Goal: Task Accomplishment & Management: Manage account settings

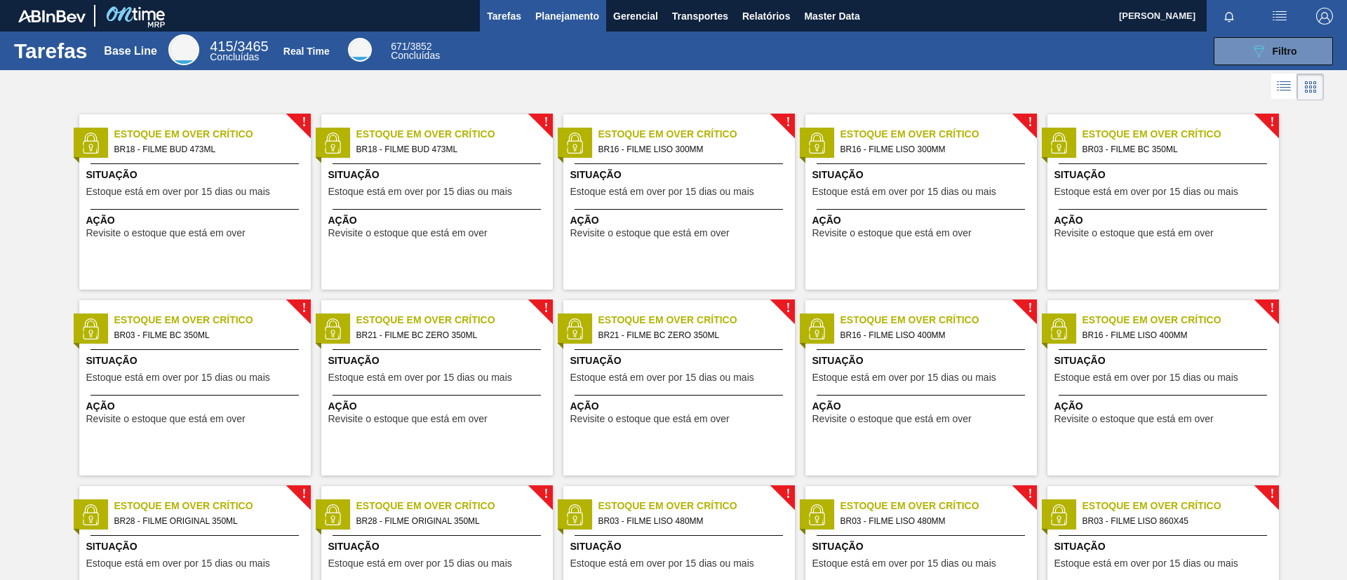
click at [571, 15] on span "Planejamento" at bounding box center [567, 16] width 64 height 17
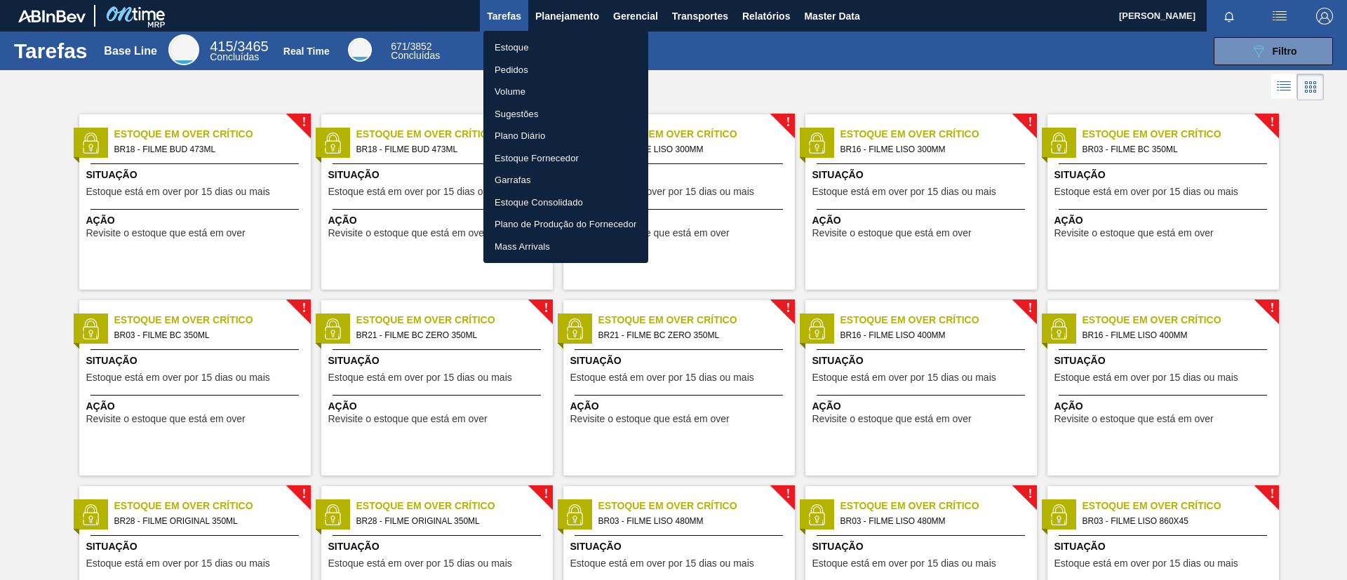
click at [571, 50] on li "Estoque" at bounding box center [566, 47] width 165 height 22
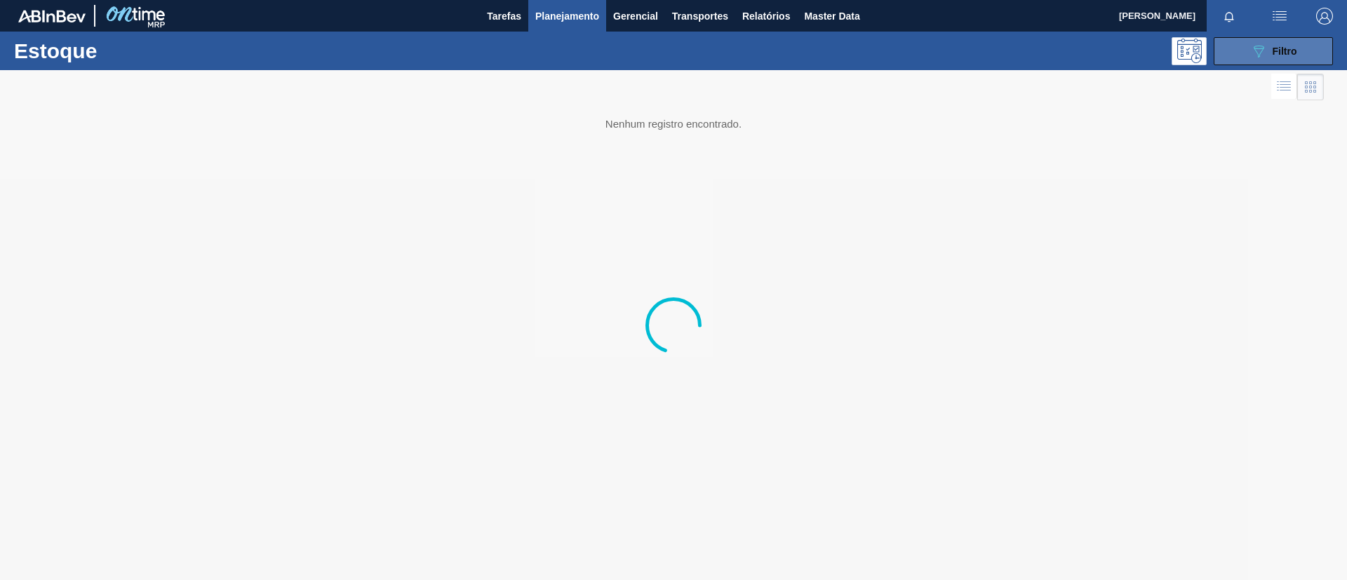
click at [1265, 53] on icon "089F7B8B-B2A5-4AFE-B5C0-19BA573D28AC" at bounding box center [1259, 51] width 17 height 17
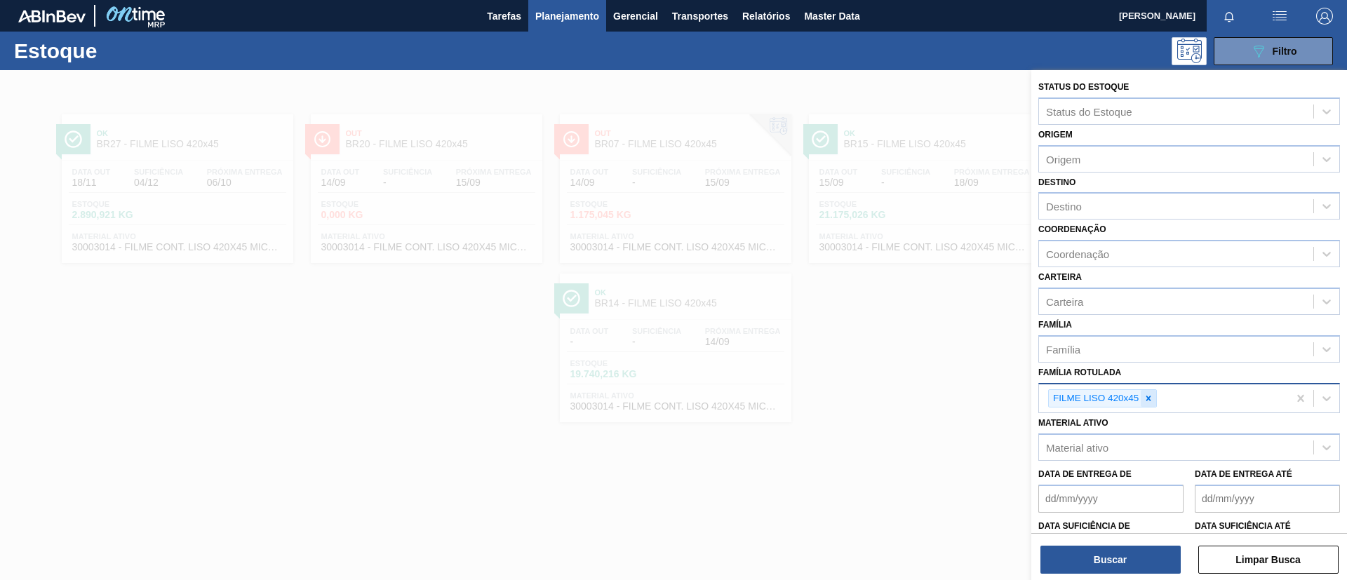
click at [1151, 397] on icon at bounding box center [1149, 399] width 10 height 10
paste Rotulada "2025220"
click at [1150, 401] on icon at bounding box center [1149, 399] width 10 height 10
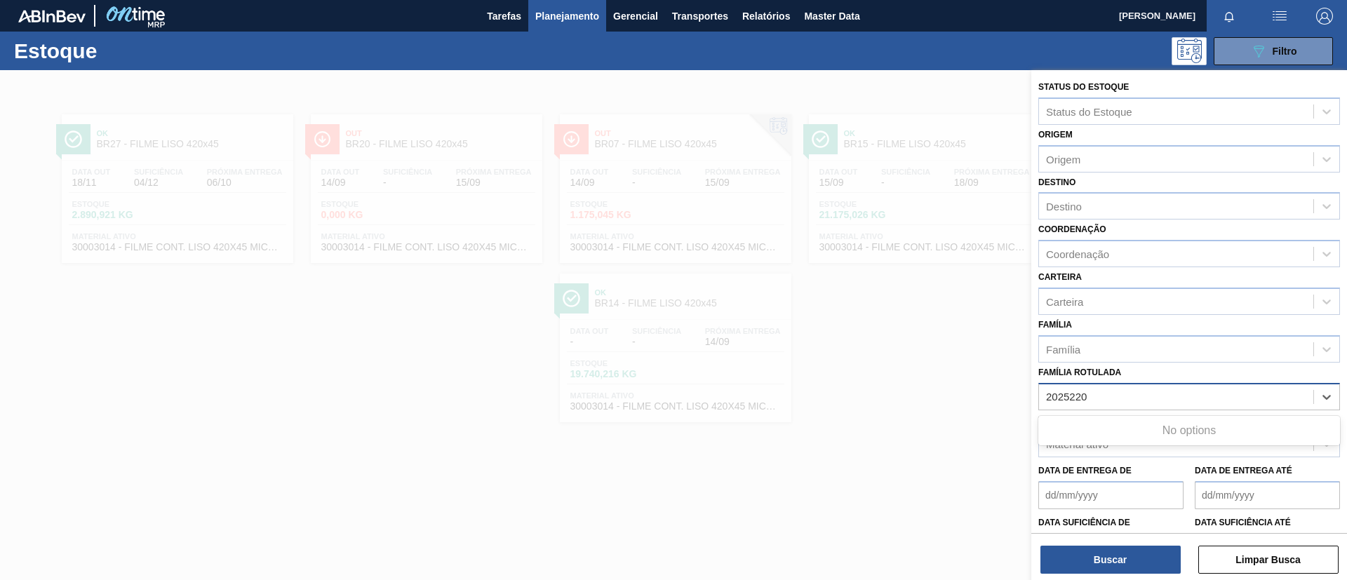
type Rotulada "2025220"
click at [581, 21] on span "Planejamento" at bounding box center [567, 16] width 64 height 17
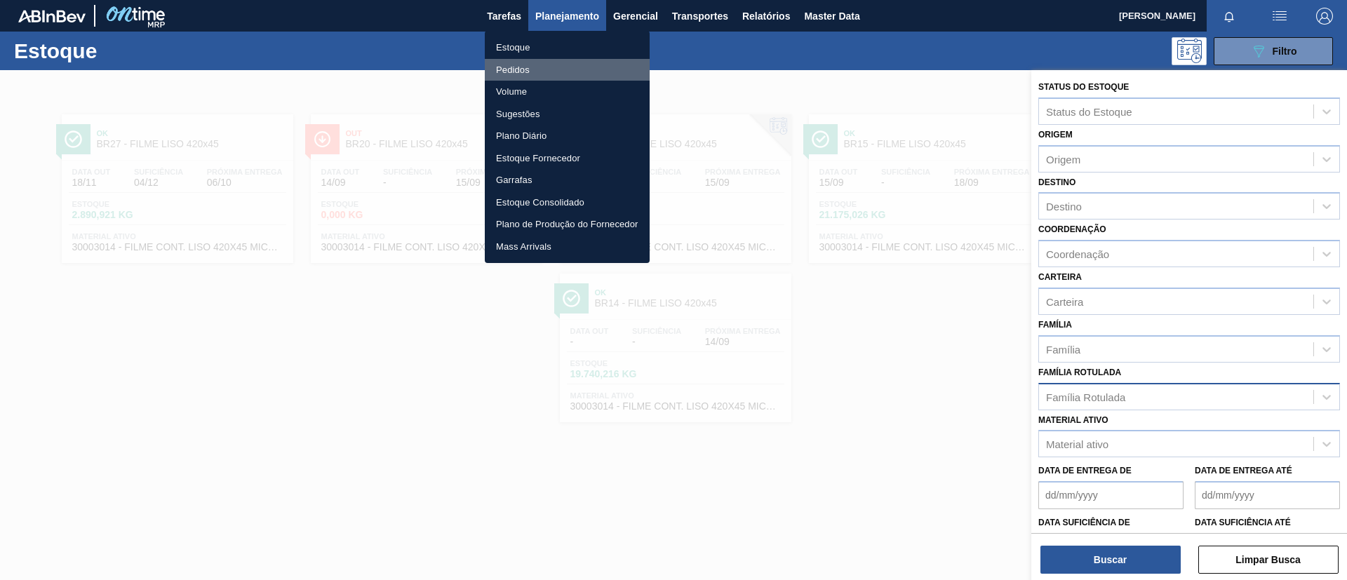
click at [573, 61] on li "Pedidos" at bounding box center [567, 70] width 165 height 22
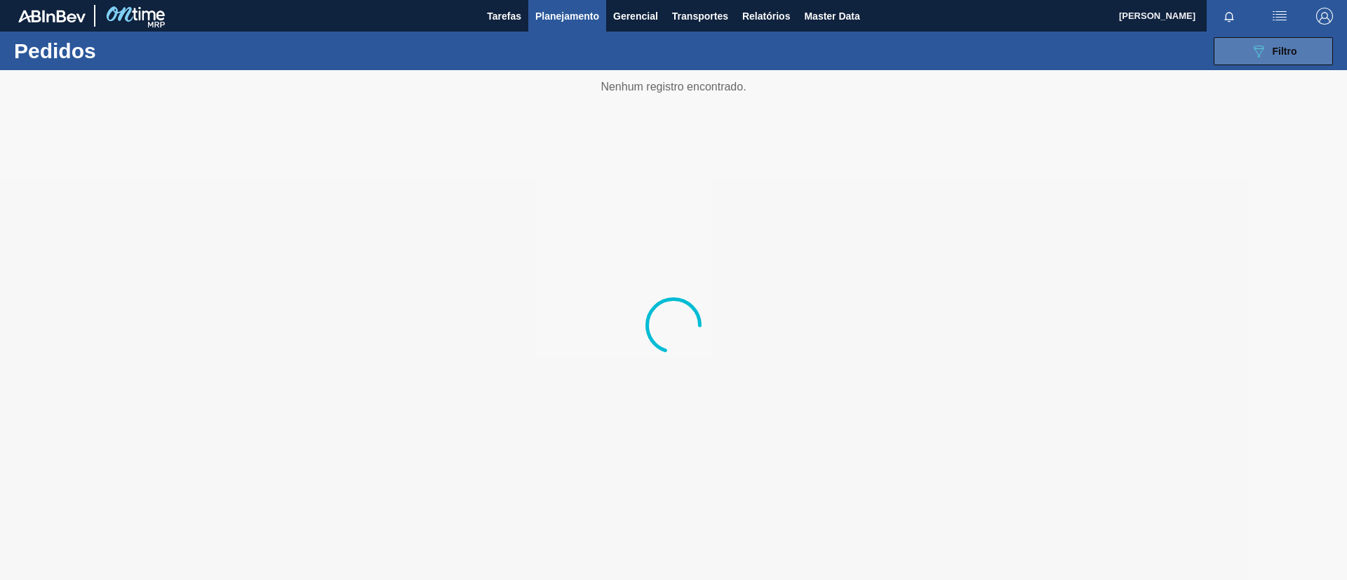
click at [1310, 48] on button "089F7B8B-B2A5-4AFE-B5C0-19BA573D28AC Filtro" at bounding box center [1273, 51] width 119 height 28
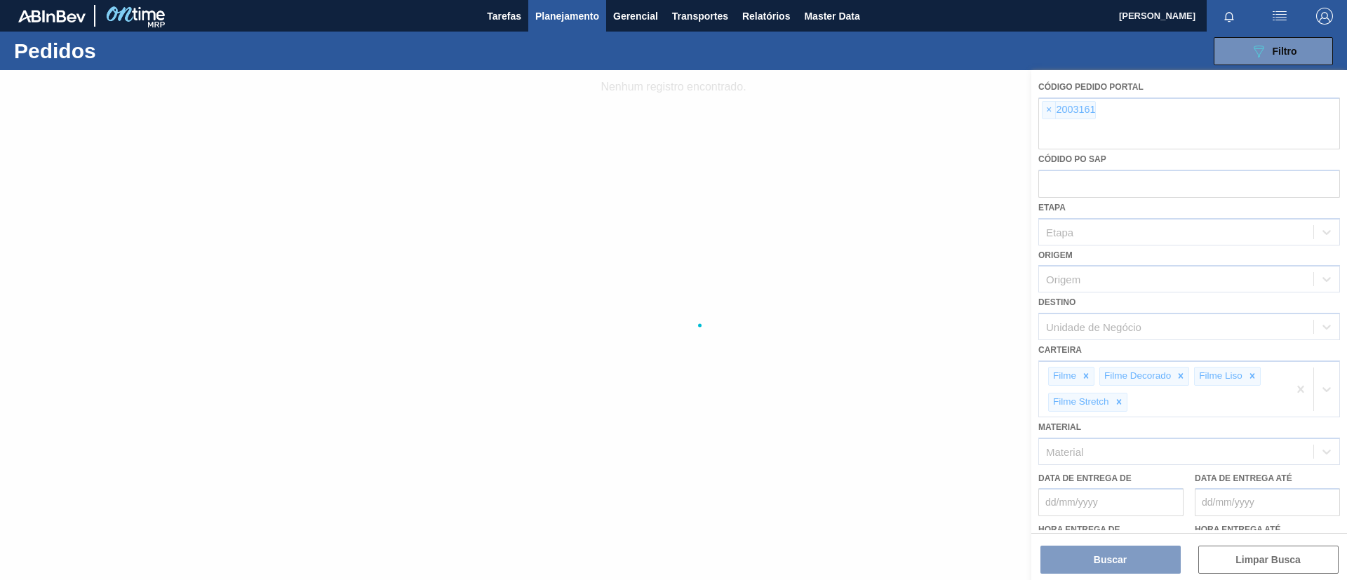
click at [1044, 109] on div at bounding box center [673, 325] width 1347 height 510
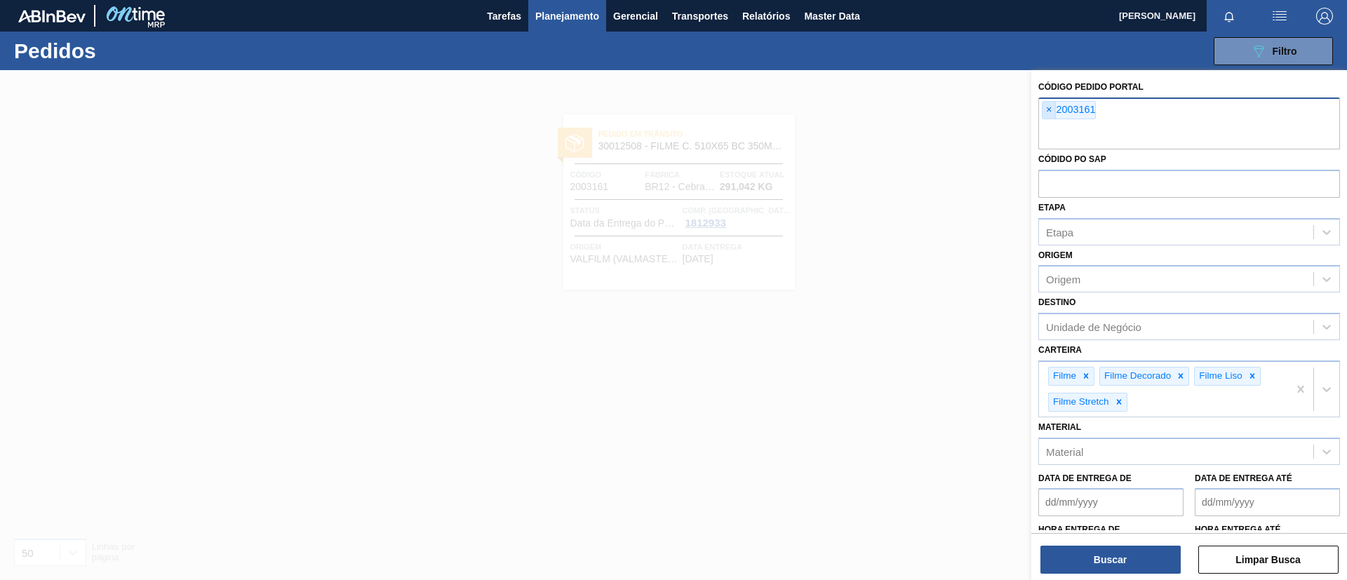
click at [1044, 109] on span "×" at bounding box center [1049, 110] width 13 height 17
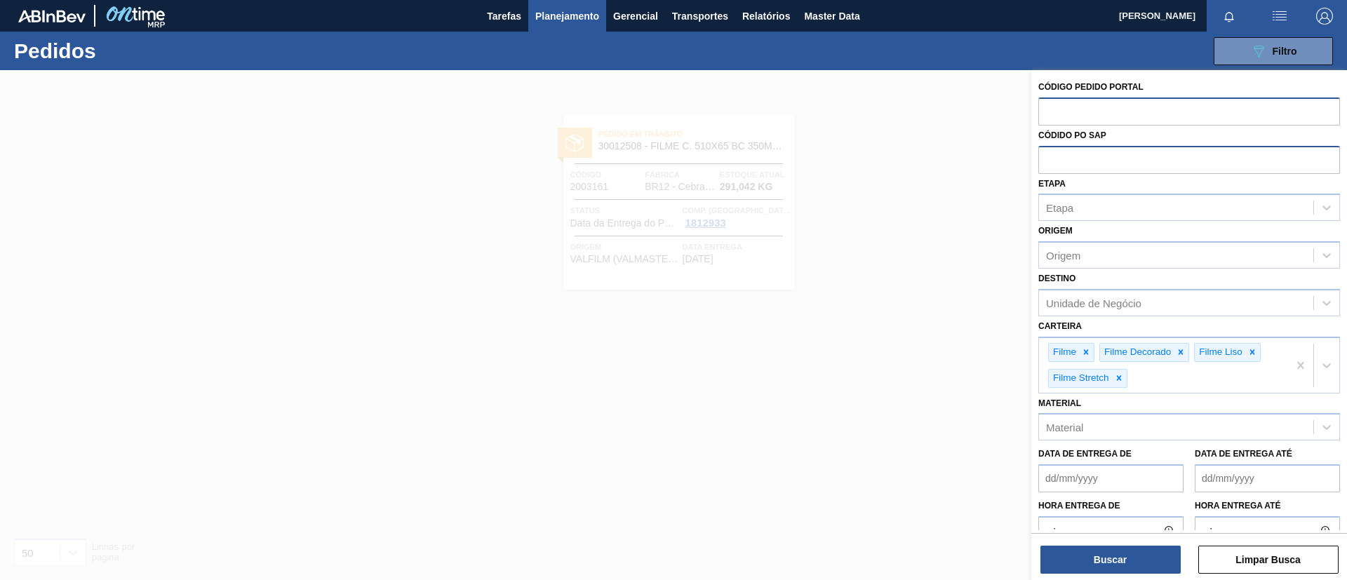
paste input "2025220"
type input "2025220"
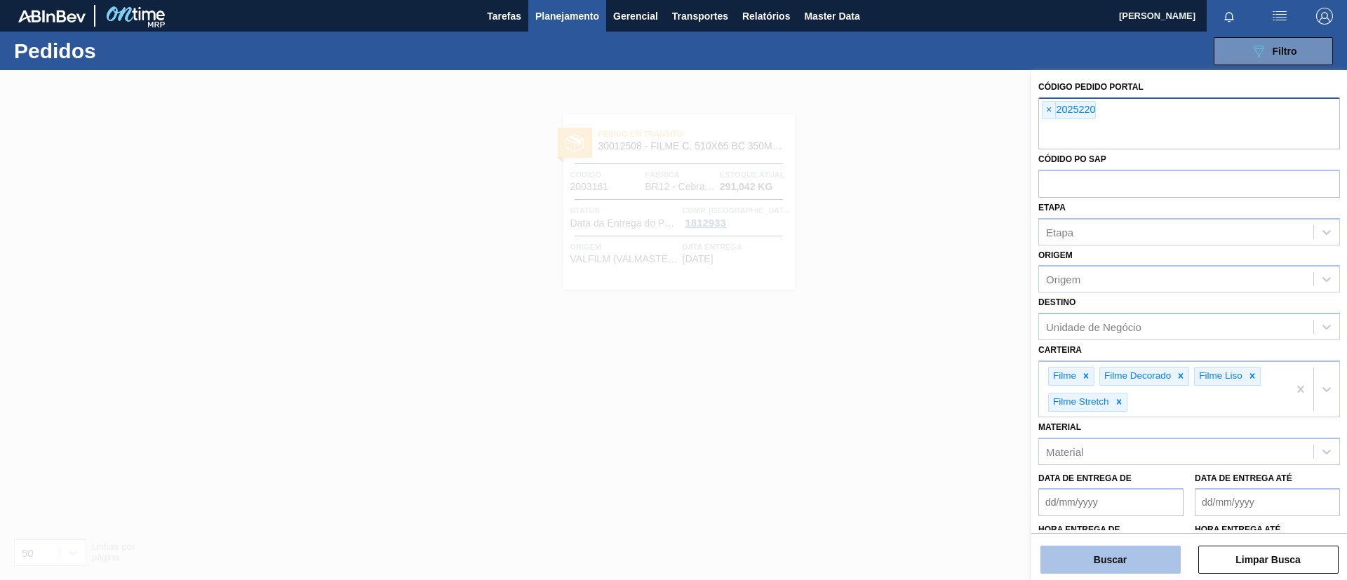
click at [1122, 554] on button "Buscar" at bounding box center [1111, 560] width 140 height 28
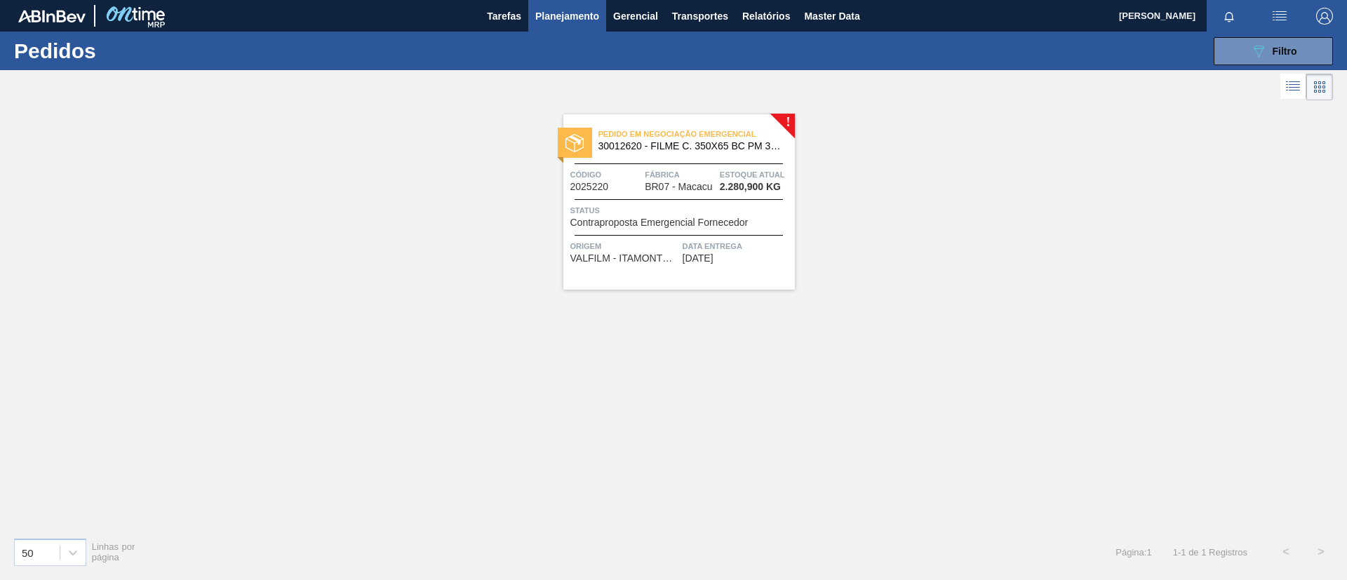
click at [741, 154] on div "Pedido em Negociação Emergencial 30012620 - FILME C. 350X65 BC PM 350ML SLK C12…" at bounding box center [680, 141] width 232 height 32
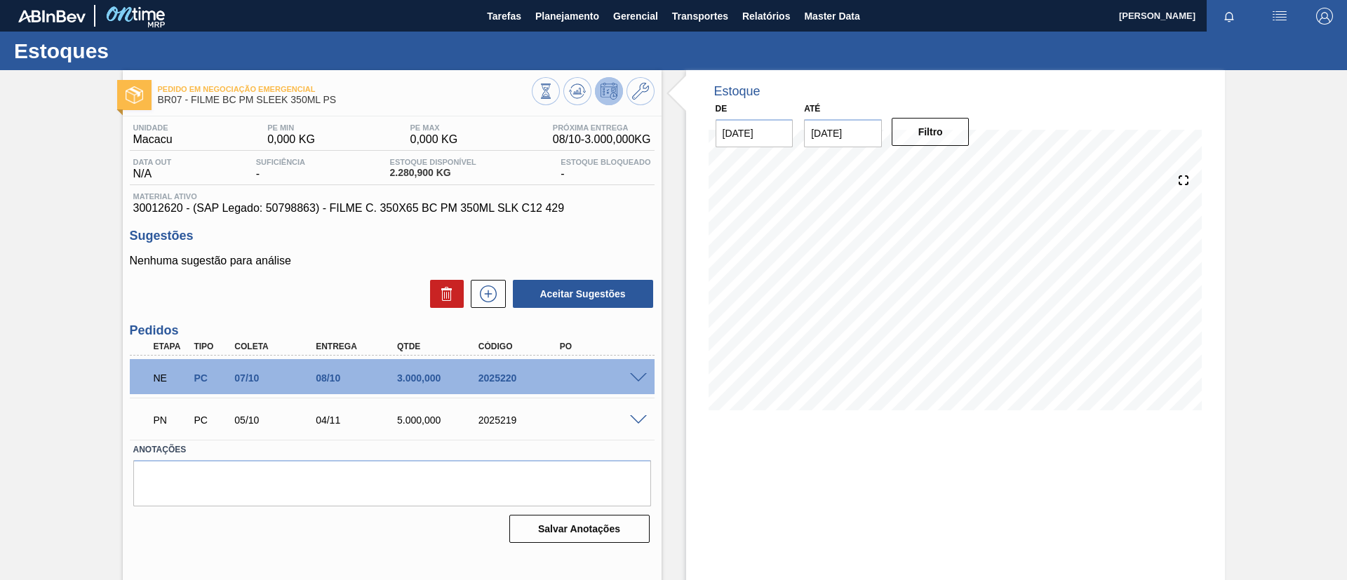
click at [636, 378] on span at bounding box center [638, 378] width 17 height 11
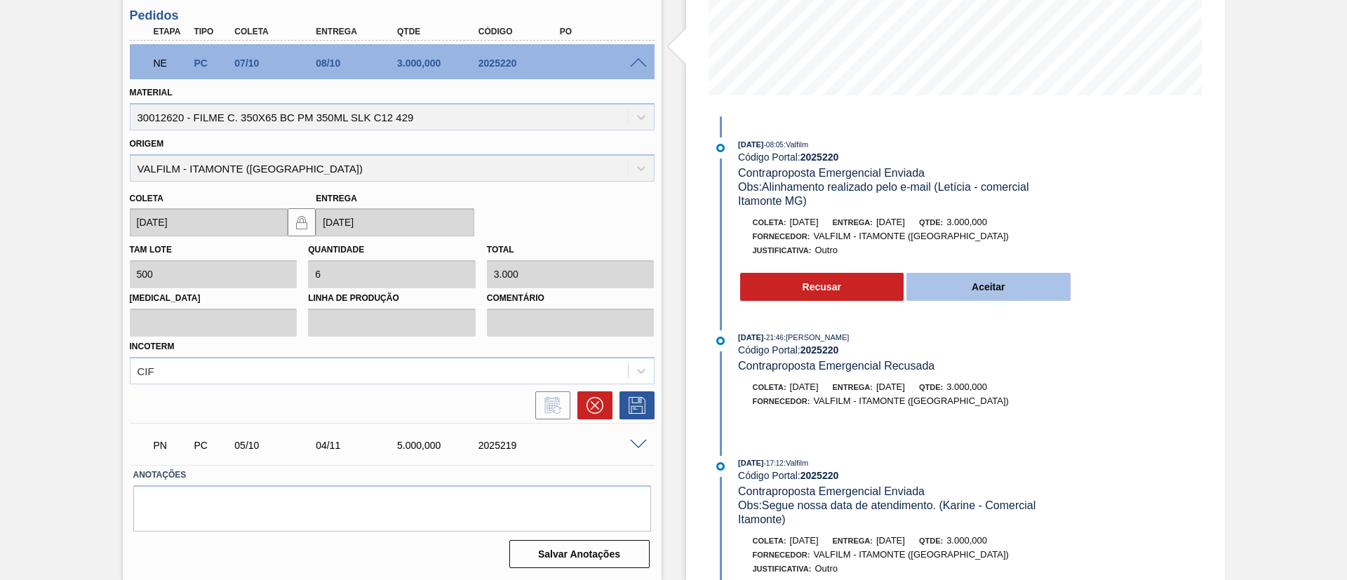
click at [990, 273] on button "Aceitar" at bounding box center [989, 287] width 164 height 28
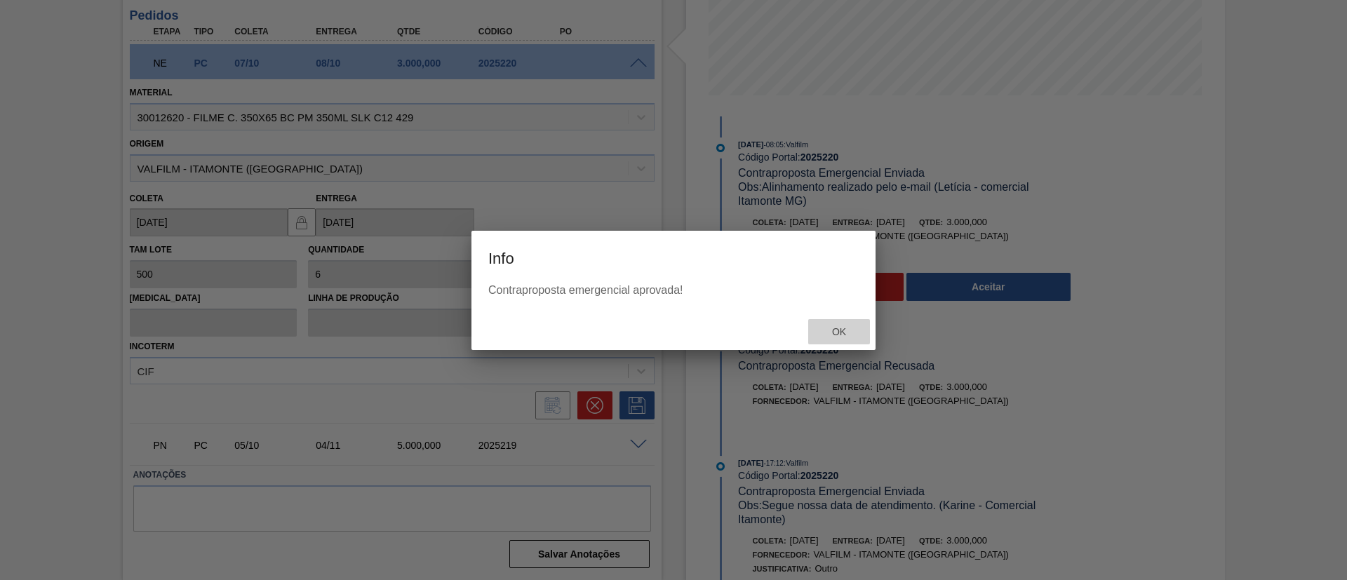
click at [825, 326] on div "Ok" at bounding box center [839, 332] width 62 height 26
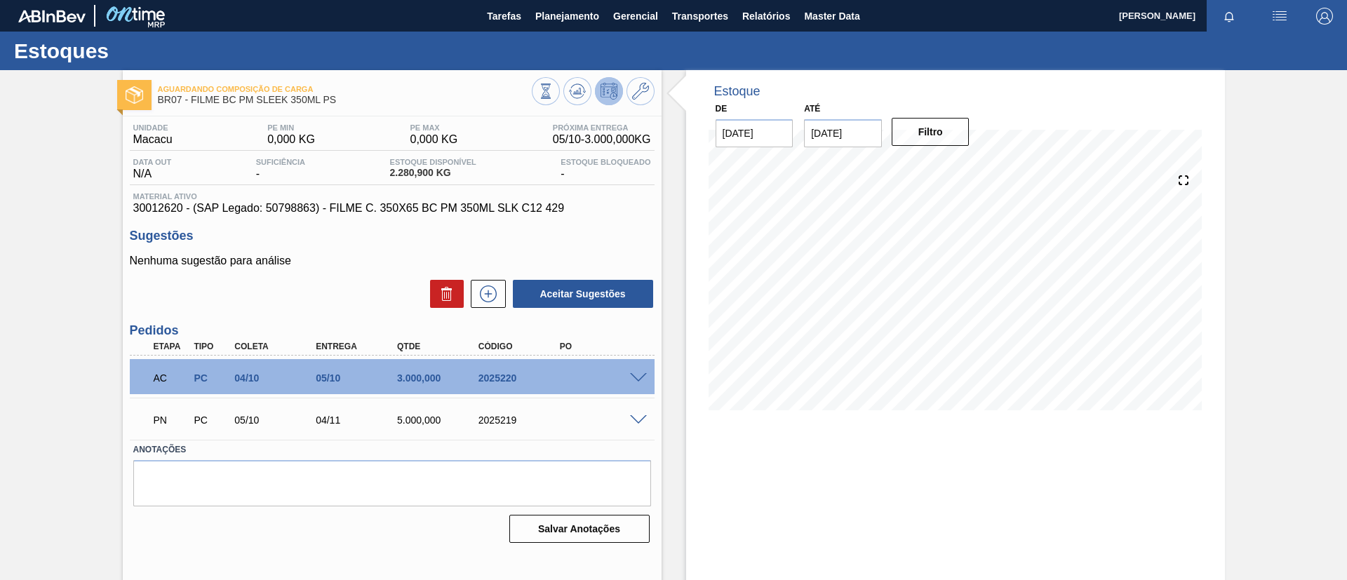
click at [844, 140] on input "[DATE]" at bounding box center [843, 133] width 78 height 28
click at [962, 164] on button "Next Month" at bounding box center [962, 167] width 10 height 10
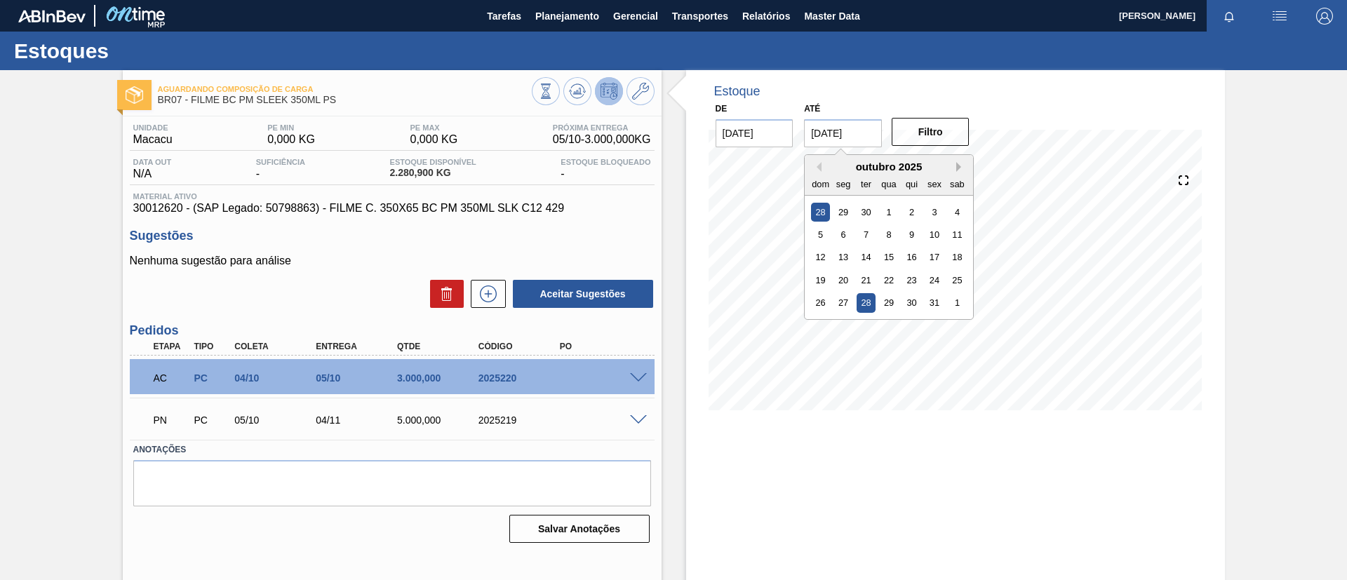
click at [962, 164] on button "Next Month" at bounding box center [962, 167] width 10 height 10
click at [893, 285] on div "25" at bounding box center [889, 280] width 19 height 19
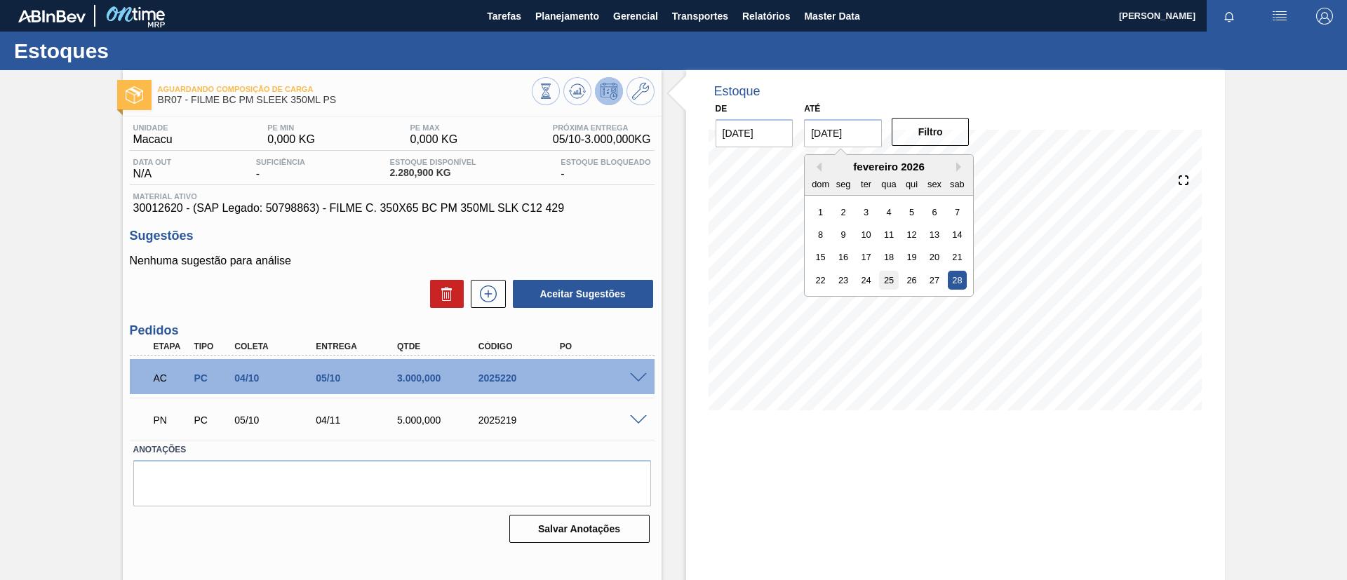
type input "[DATE]"
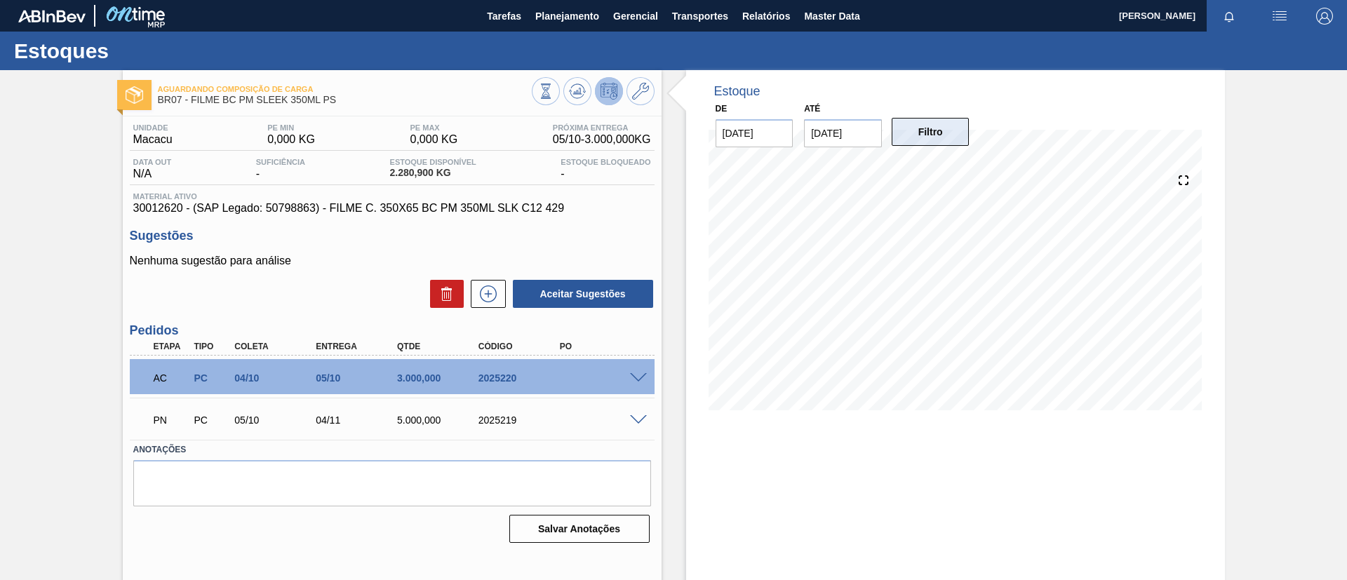
click at [947, 124] on button "Filtro" at bounding box center [931, 132] width 78 height 28
click at [573, 26] on button "Planejamento" at bounding box center [567, 16] width 78 height 32
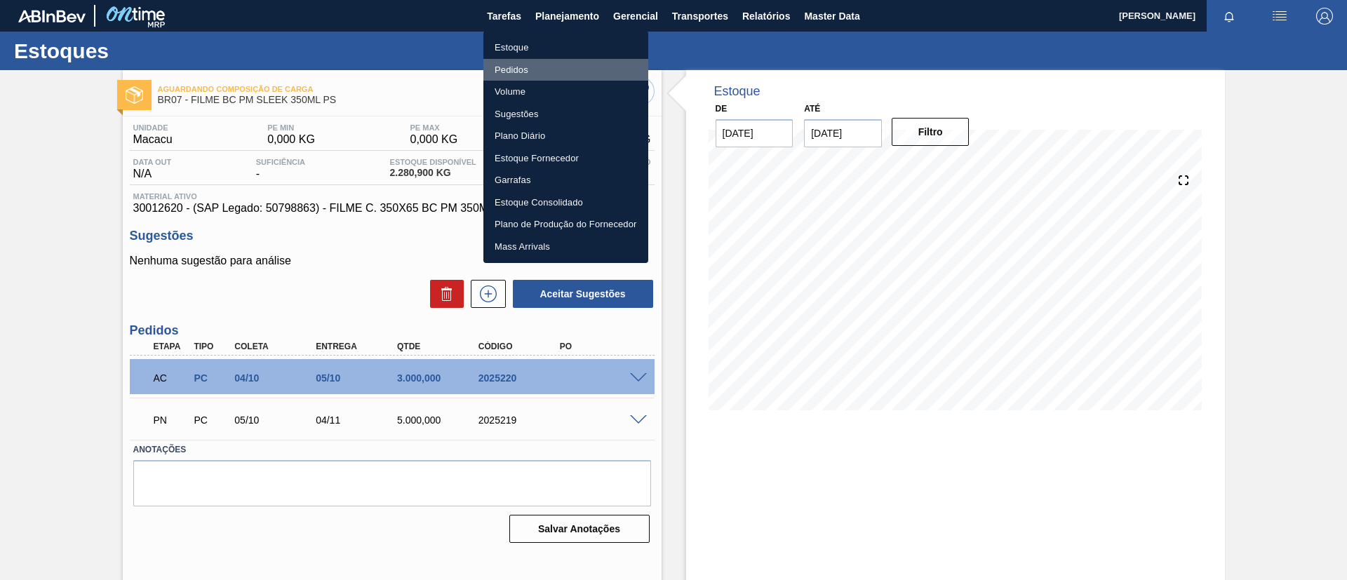
click at [572, 67] on li "Pedidos" at bounding box center [566, 70] width 165 height 22
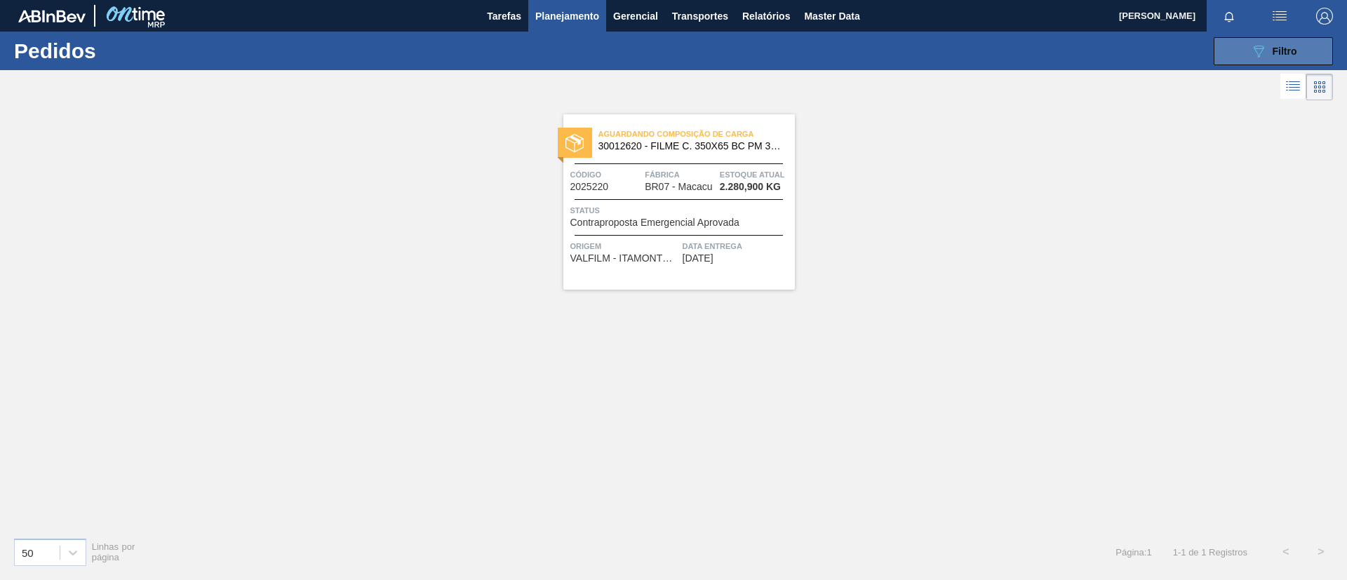
click at [1325, 53] on button "089F7B8B-B2A5-4AFE-B5C0-19BA573D28AC Filtro" at bounding box center [1273, 51] width 119 height 28
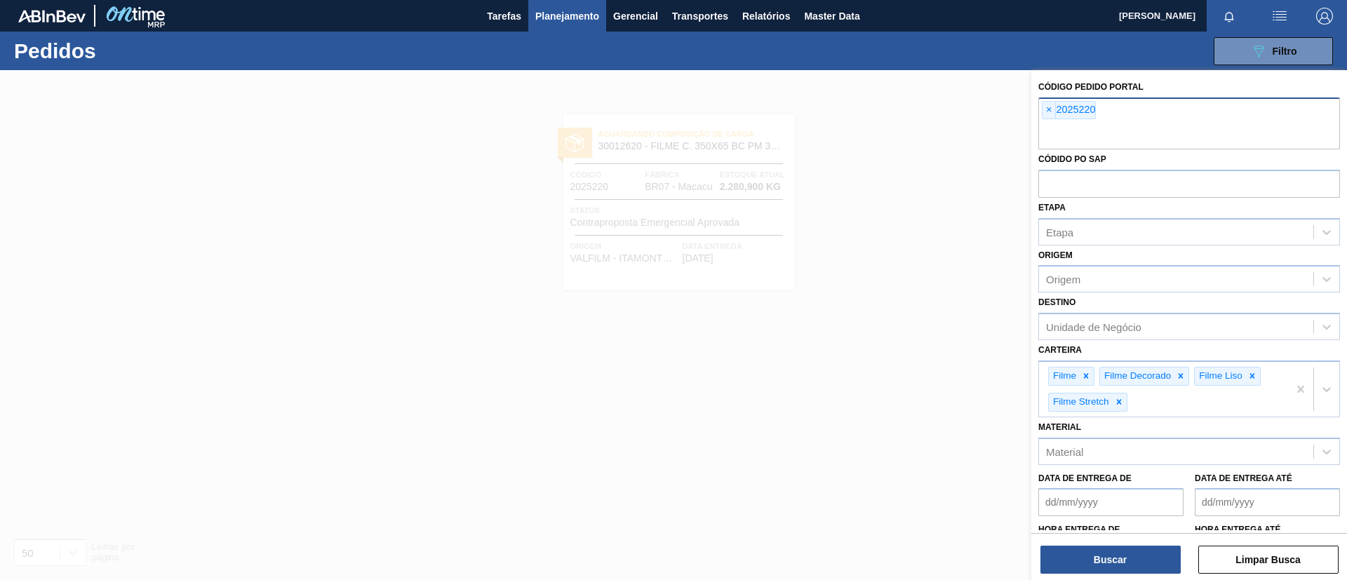
click at [1041, 111] on div "× 2025220" at bounding box center [1190, 124] width 302 height 52
paste input "1999661"
type input "1999661"
click at [1057, 111] on div "× 2025220" at bounding box center [1069, 110] width 54 height 18
click at [1046, 112] on span "×" at bounding box center [1049, 110] width 13 height 17
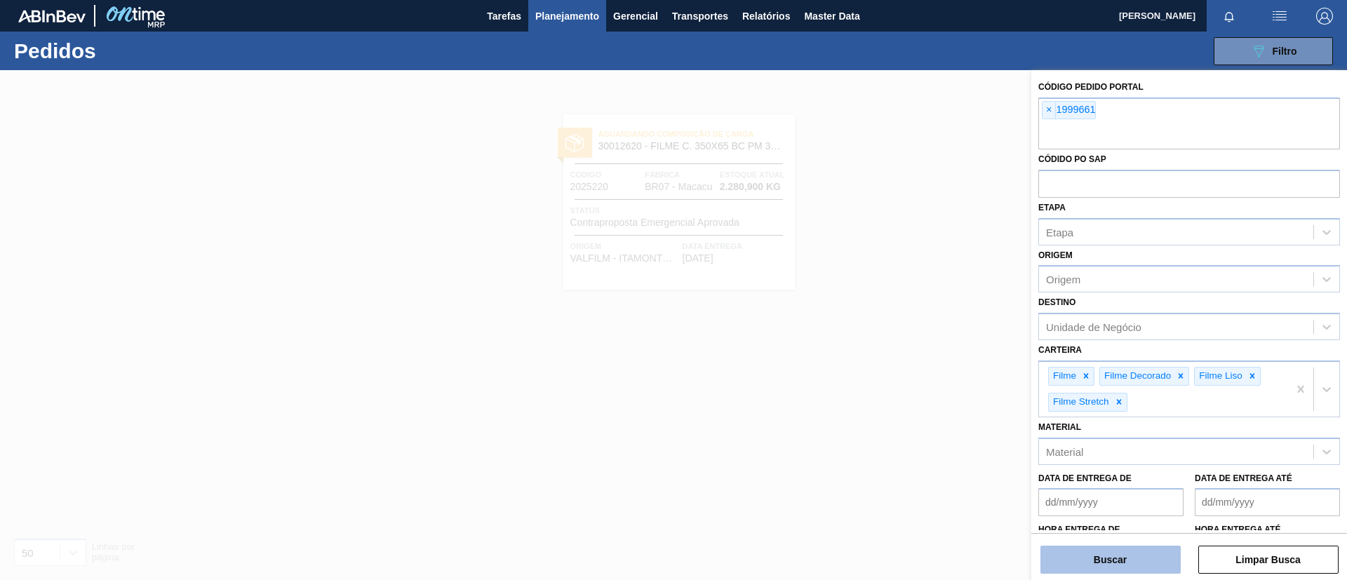
click at [1107, 558] on button "Buscar" at bounding box center [1111, 560] width 140 height 28
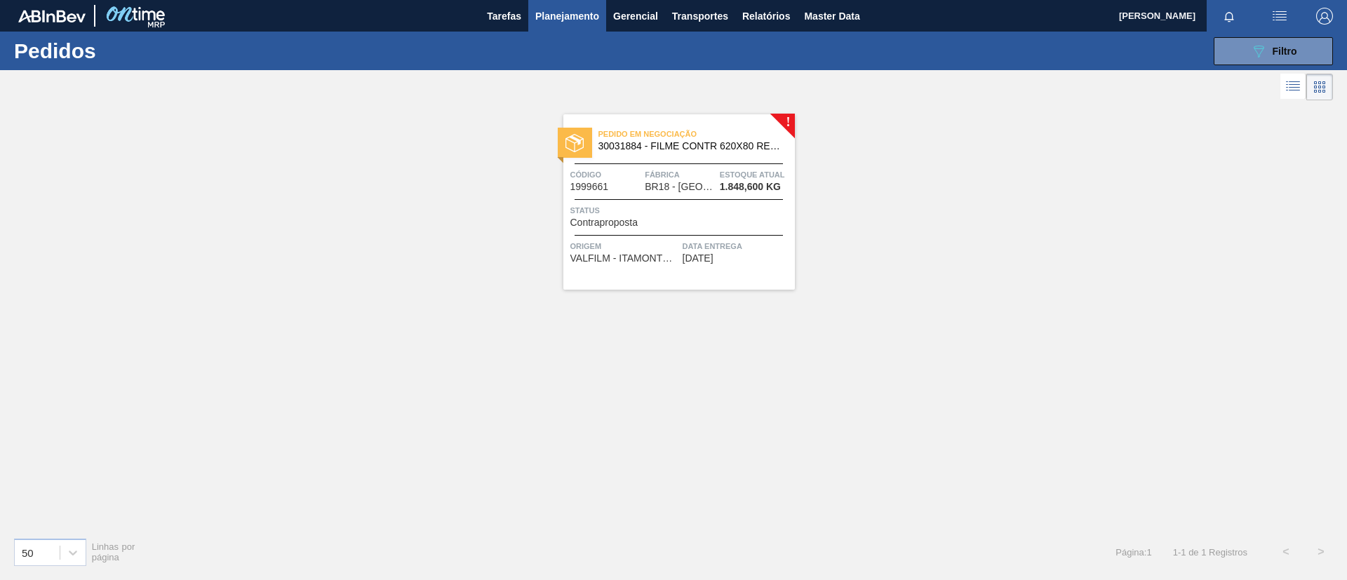
click at [745, 152] on div "Pedido em Negociação 30031884 - FILME CONTR 620X80 RED MIX 269ML HO" at bounding box center [680, 141] width 232 height 32
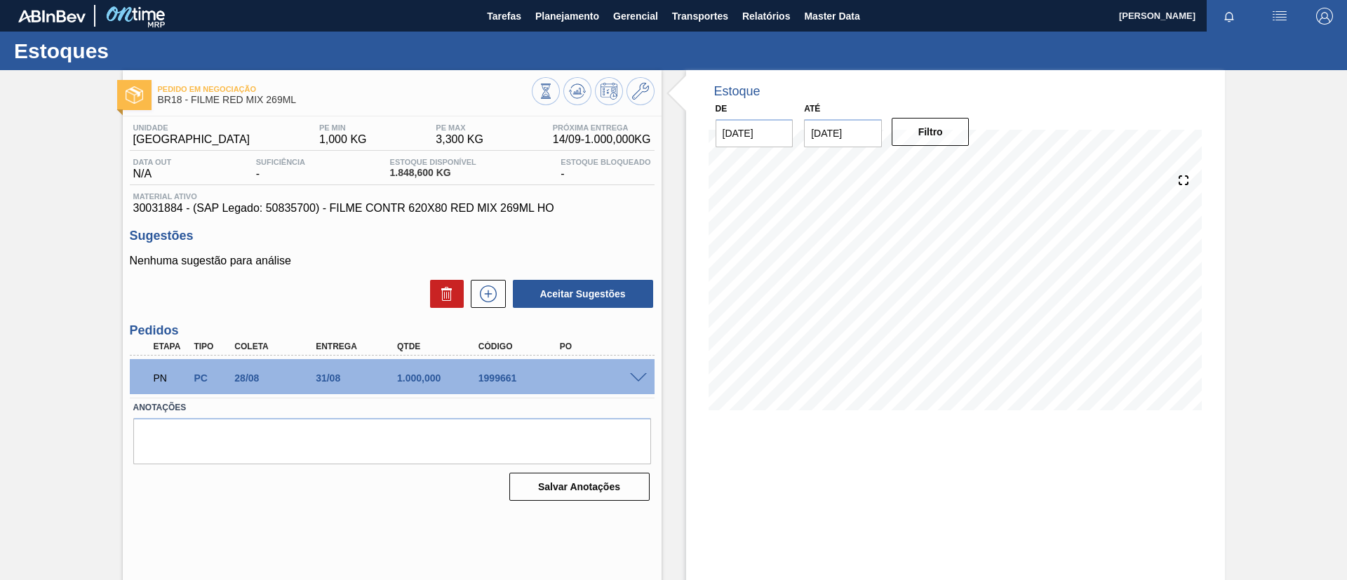
click at [632, 381] on span at bounding box center [638, 378] width 17 height 11
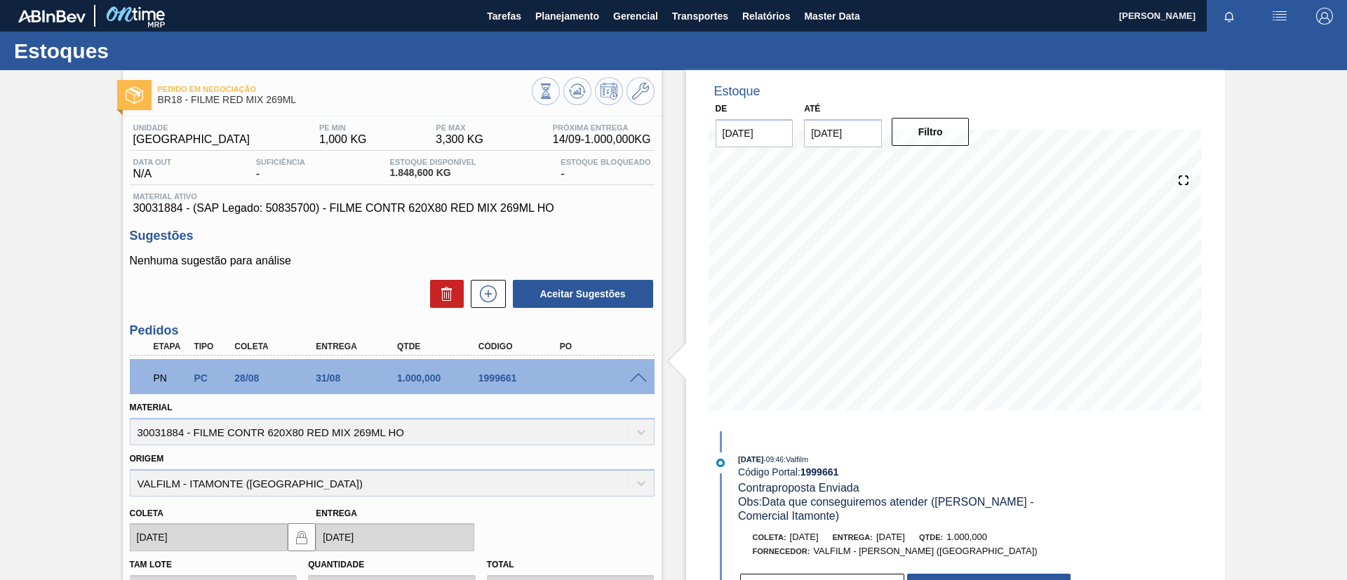
click at [631, 380] on span at bounding box center [638, 378] width 17 height 11
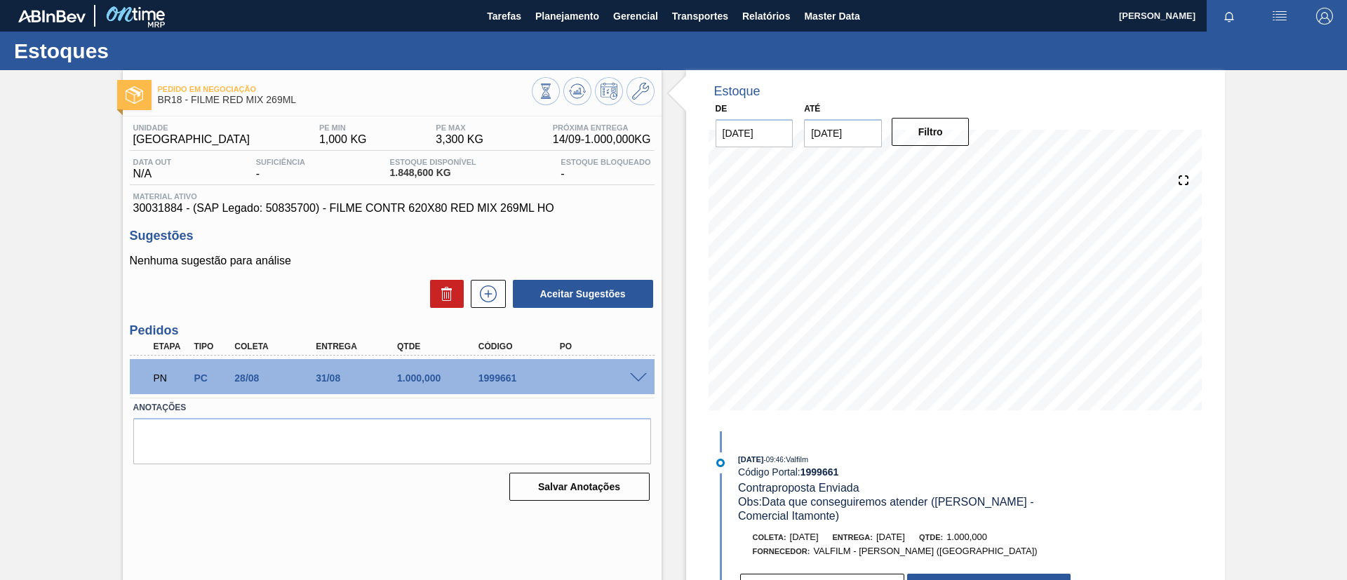
click at [0, 187] on div "Pedido em Negociação BR18 - FILME RED MIX 269ML Unidade Pernambuco PE MIN 1,000…" at bounding box center [673, 336] width 1347 height 533
drag, startPoint x: 0, startPoint y: 230, endPoint x: 116, endPoint y: 222, distance: 116.8
click at [25, 240] on div "Pedido em Negociação BR18 - FILME RED MIX 269ML Unidade Pernambuco PE MIN 1,000…" at bounding box center [673, 336] width 1347 height 533
click at [618, 86] on button at bounding box center [609, 91] width 28 height 28
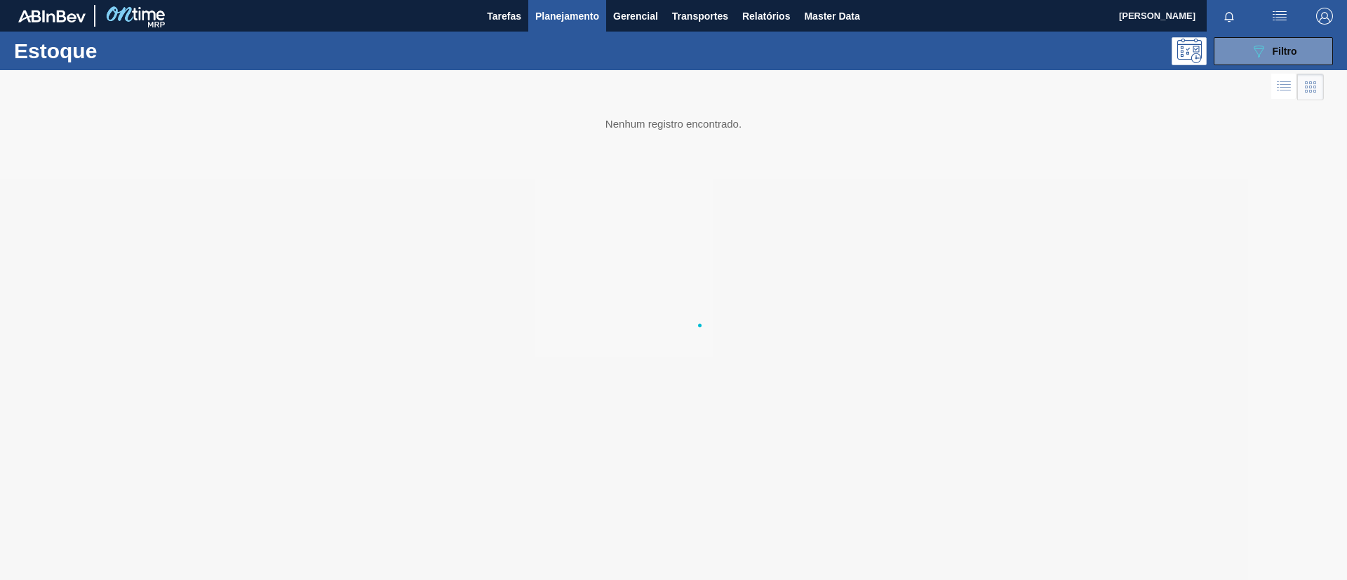
click at [636, 93] on div at bounding box center [673, 325] width 1347 height 510
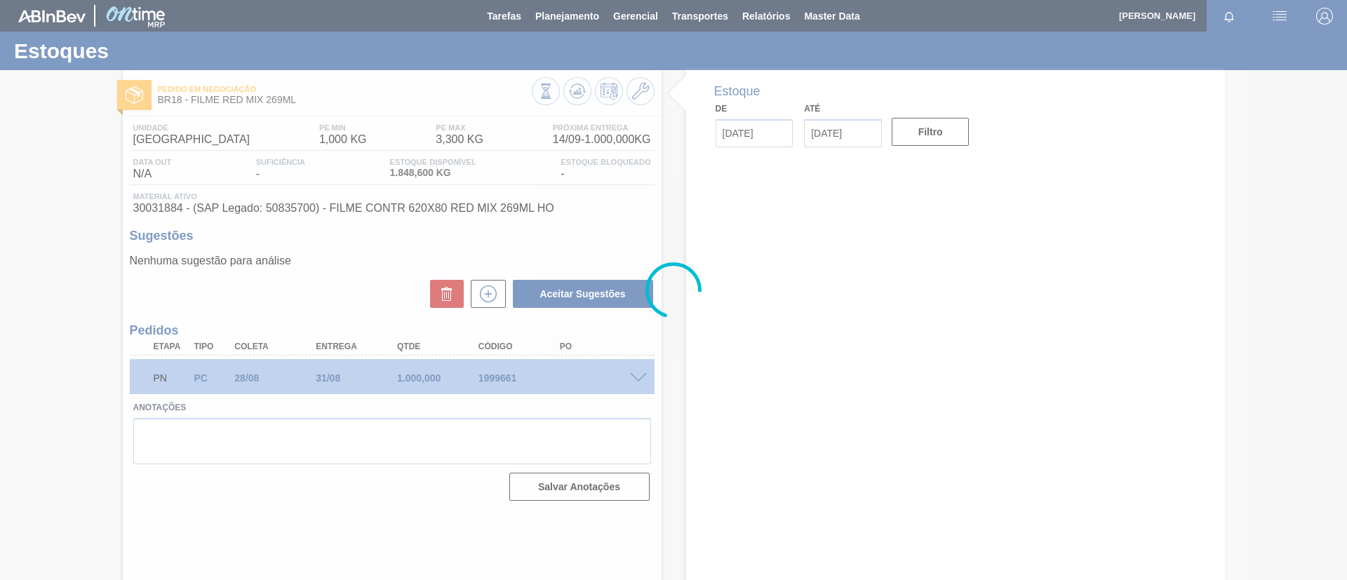
click at [651, 93] on div at bounding box center [673, 290] width 1347 height 580
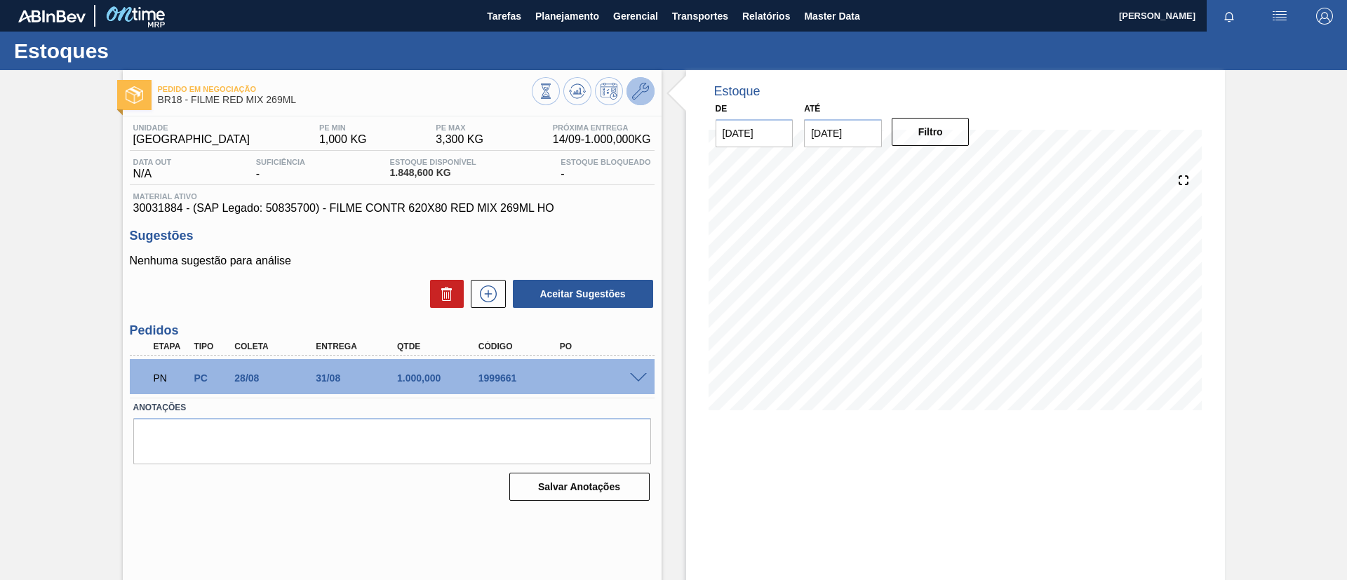
click at [645, 90] on icon at bounding box center [640, 91] width 17 height 17
